Goal: Task Accomplishment & Management: Complete application form

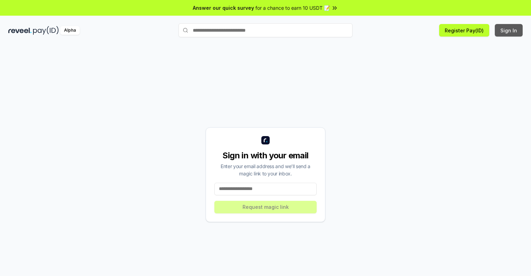
click at [509, 30] on button "Sign In" at bounding box center [509, 30] width 28 height 13
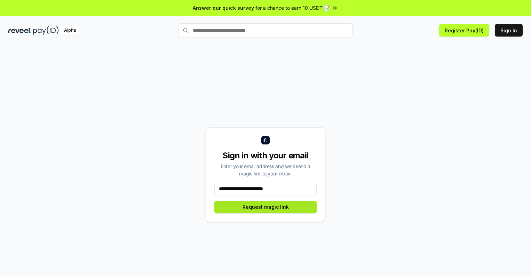
type input "**********"
click at [265, 207] on button "Request magic link" at bounding box center [265, 207] width 102 height 13
